Goal: Check status: Check status

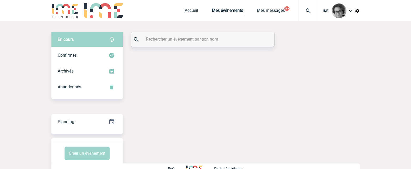
click at [214, 39] on input "text" at bounding box center [203, 39] width 117 height 8
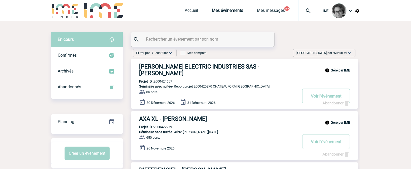
paste input "[PERSON_NAME][EMAIL_ADDRESS][DOMAIN_NAME]"
drag, startPoint x: 174, startPoint y: 40, endPoint x: 127, endPoint y: 33, distance: 48.3
click at [190, 38] on input "[EMAIL_ADDRESS][DOMAIN_NAME]" at bounding box center [203, 39] width 117 height 8
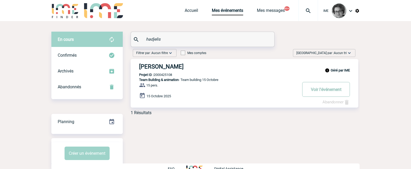
type input "hadjelis"
click at [324, 89] on button "Voir l'événement" at bounding box center [326, 89] width 48 height 15
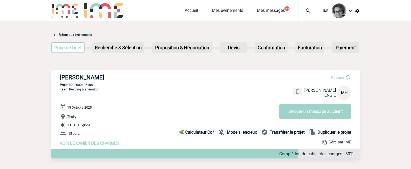
drag, startPoint x: 102, startPoint y: 86, endPoint x: 76, endPoint y: 85, distance: 26.1
click at [76, 85] on p "Projet ID : 2000425108" at bounding box center [205, 85] width 308 height 4
copy p "2000425108"
click at [222, 118] on p "Thoiry" at bounding box center [210, 116] width 300 height 6
drag, startPoint x: 146, startPoint y: 77, endPoint x: 122, endPoint y: 78, distance: 24.0
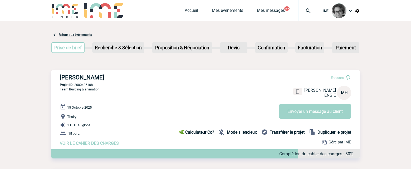
click at [122, 78] on h3 "ENGIE - Marie-Gabrielle HADJELIS" at bounding box center [139, 77] width 158 height 7
copy h3 "HADJELIS"
